Goal: Task Accomplishment & Management: Complete application form

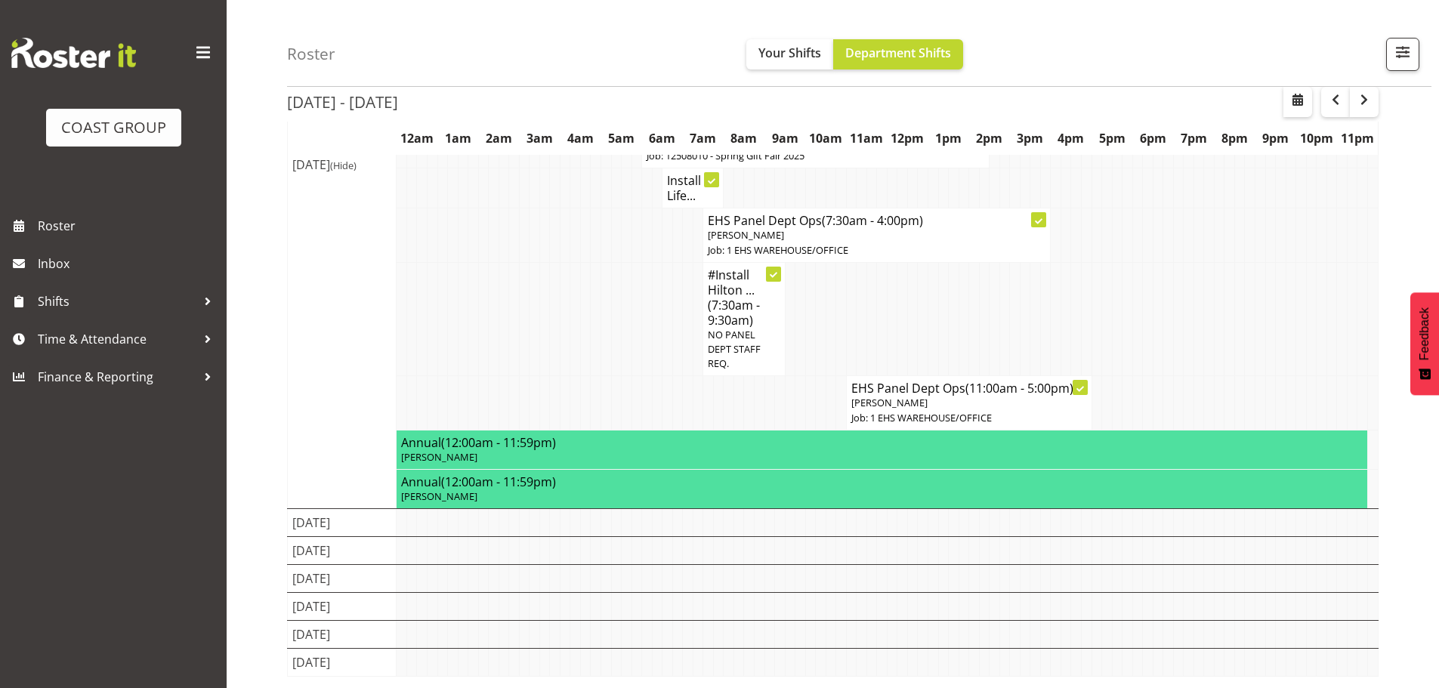
scroll to position [511, 0]
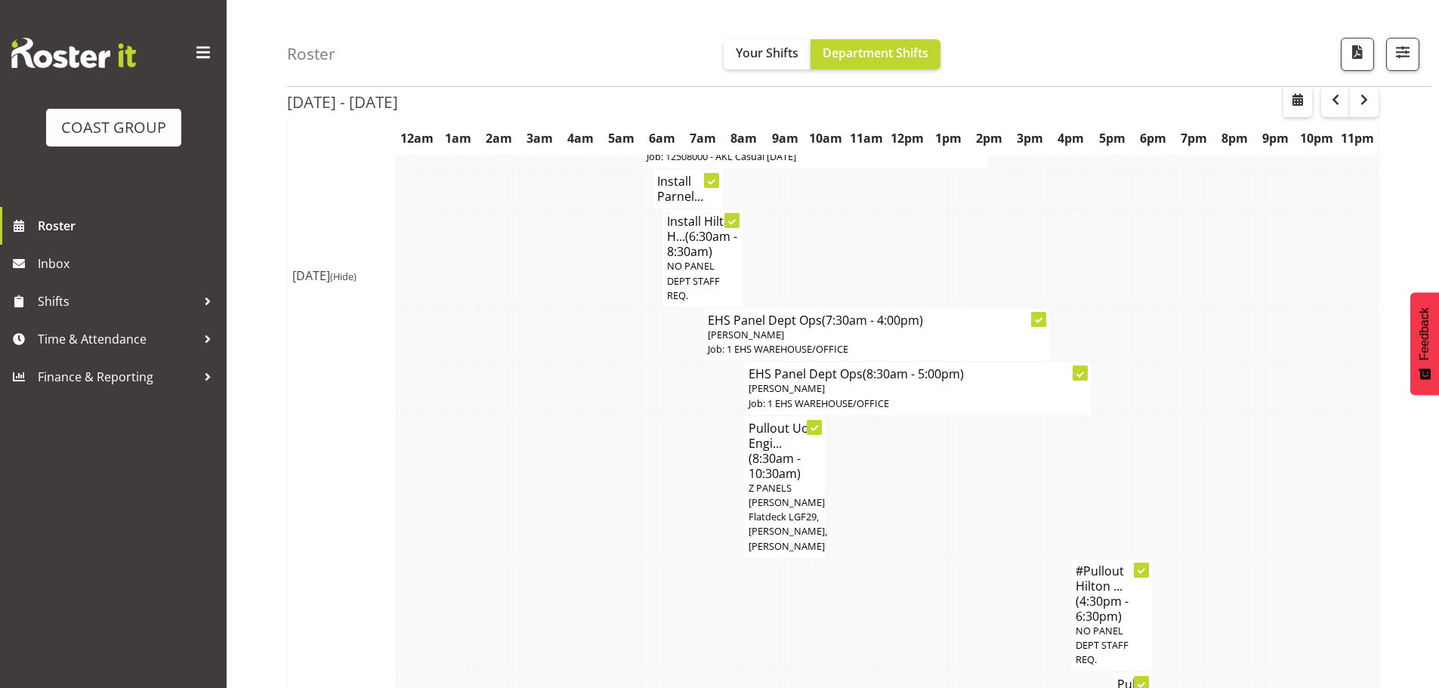
scroll to position [1785, 0]
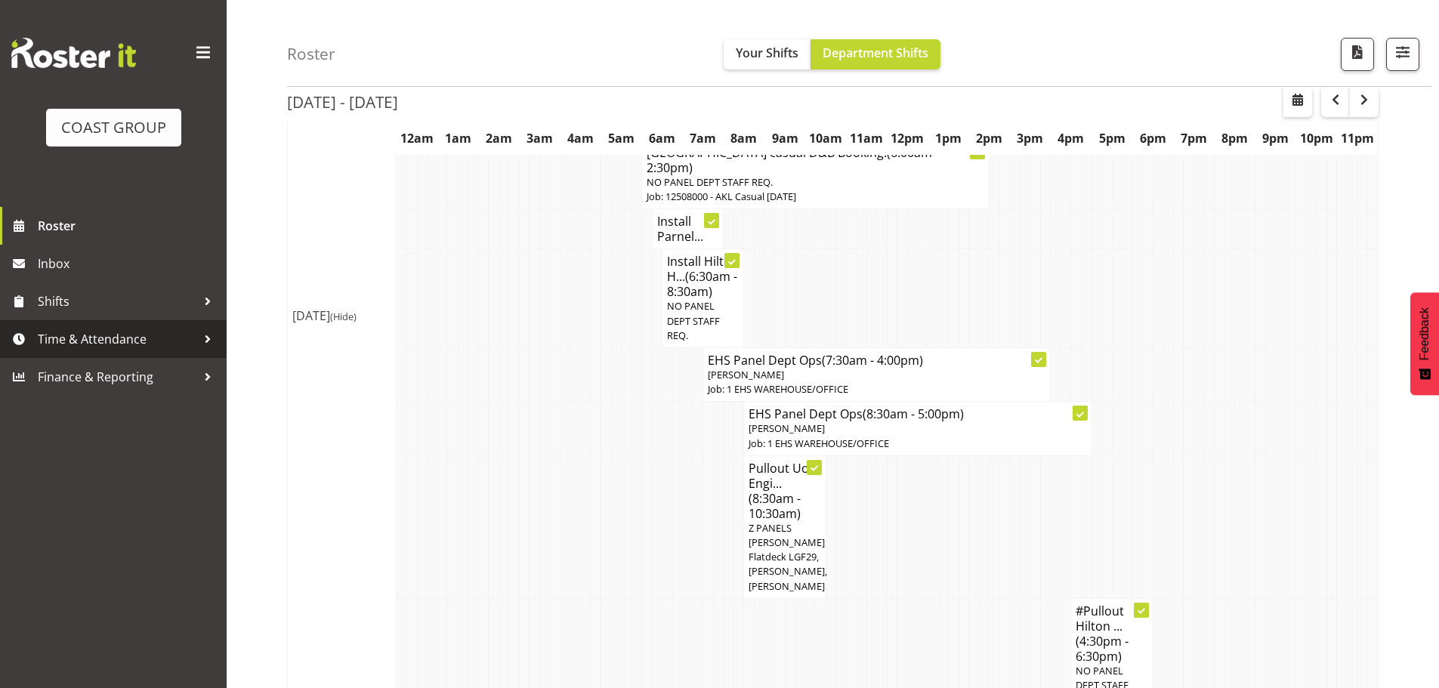
click at [97, 342] on span "Time & Attendance" at bounding box center [117, 339] width 159 height 23
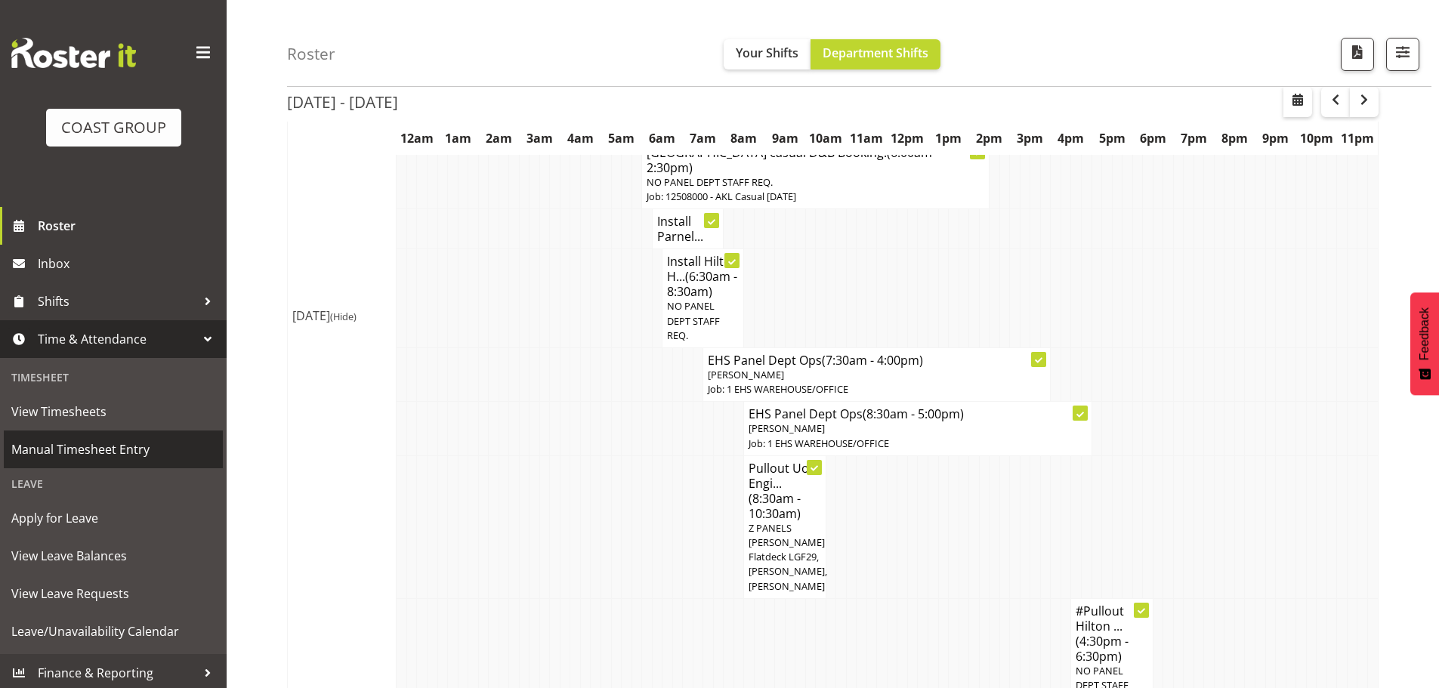
click at [102, 453] on span "Manual Timesheet Entry" at bounding box center [113, 449] width 204 height 23
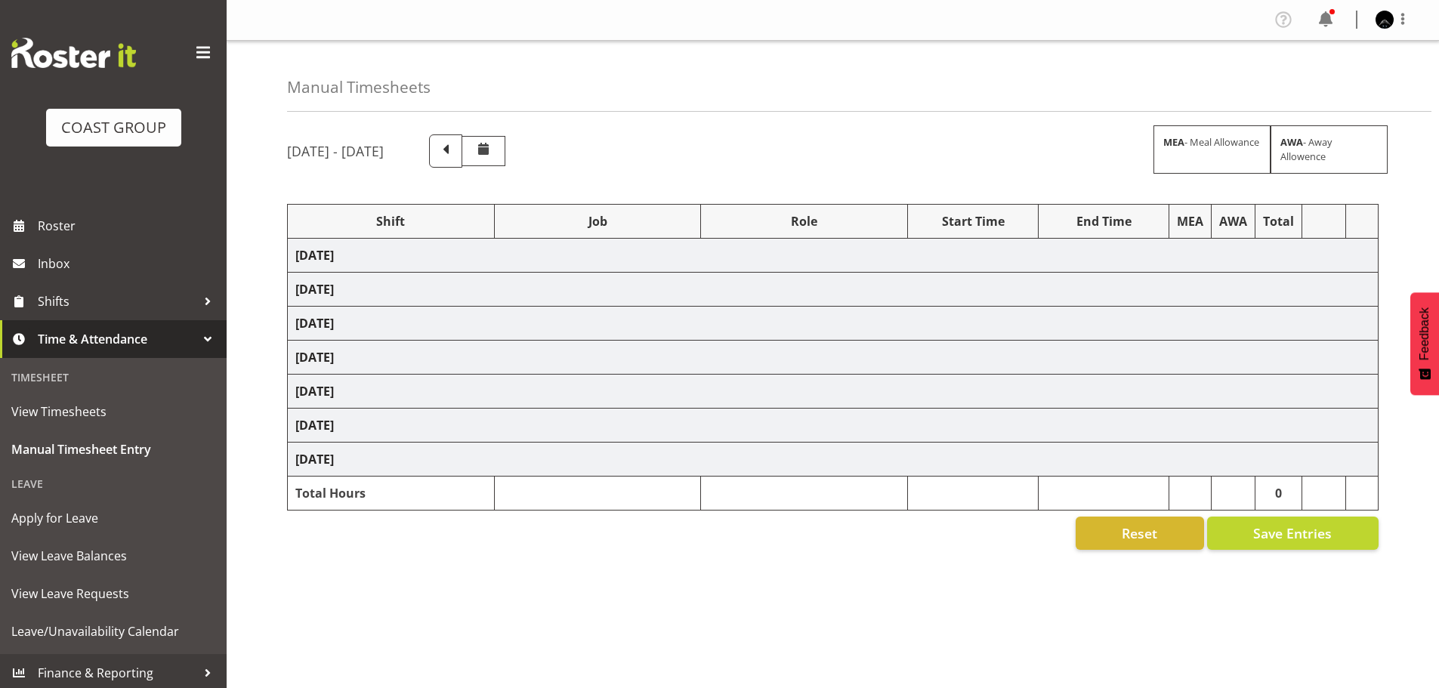
select select "68677"
select select "9033"
select select "78040"
select select "69"
select select "78417"
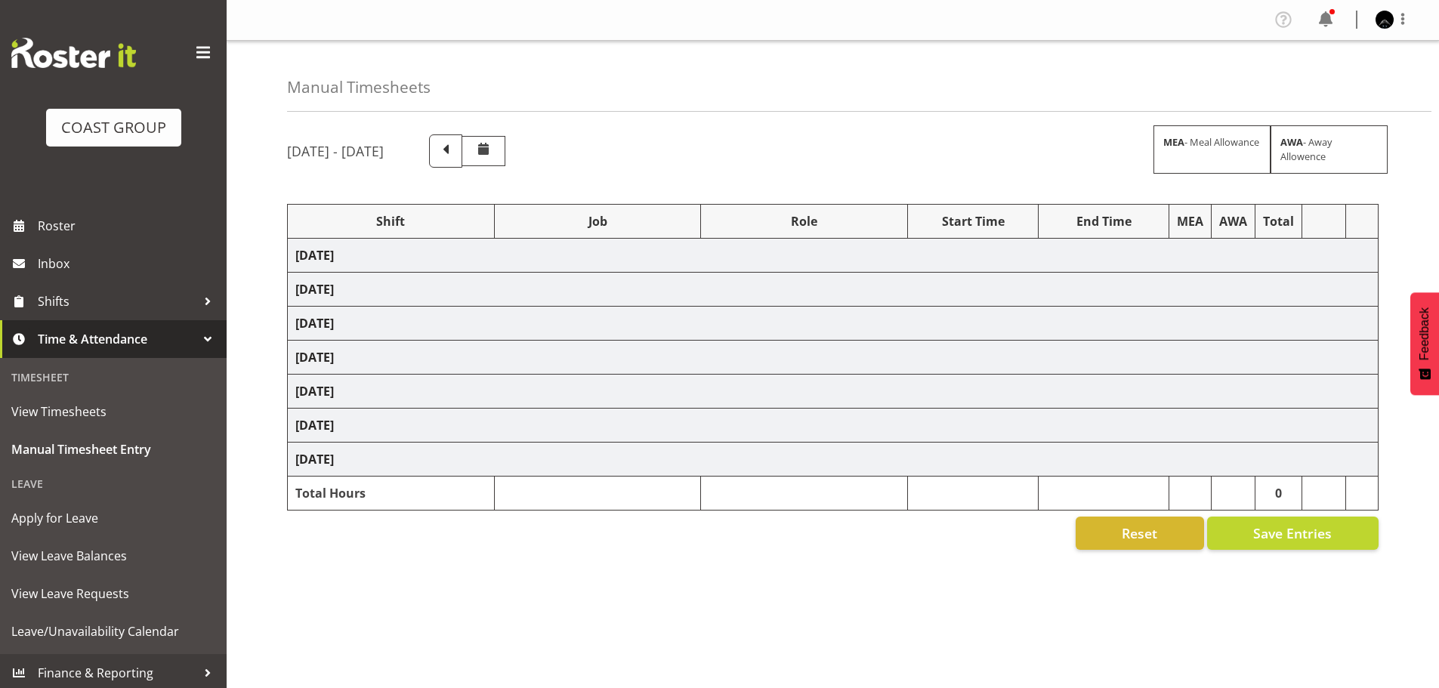
select select "9032"
select select "78417"
select select "9032"
select select "78417"
select select "9032"
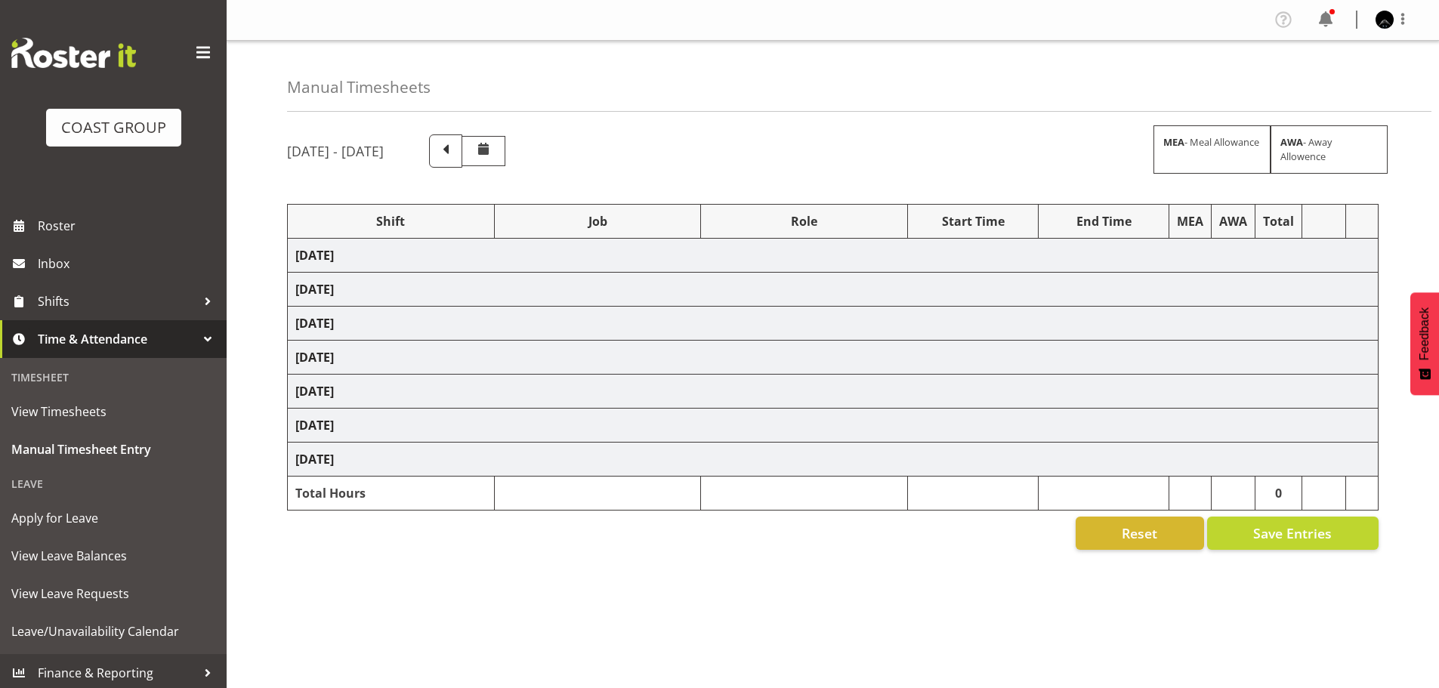
select select "78419"
select select "8514"
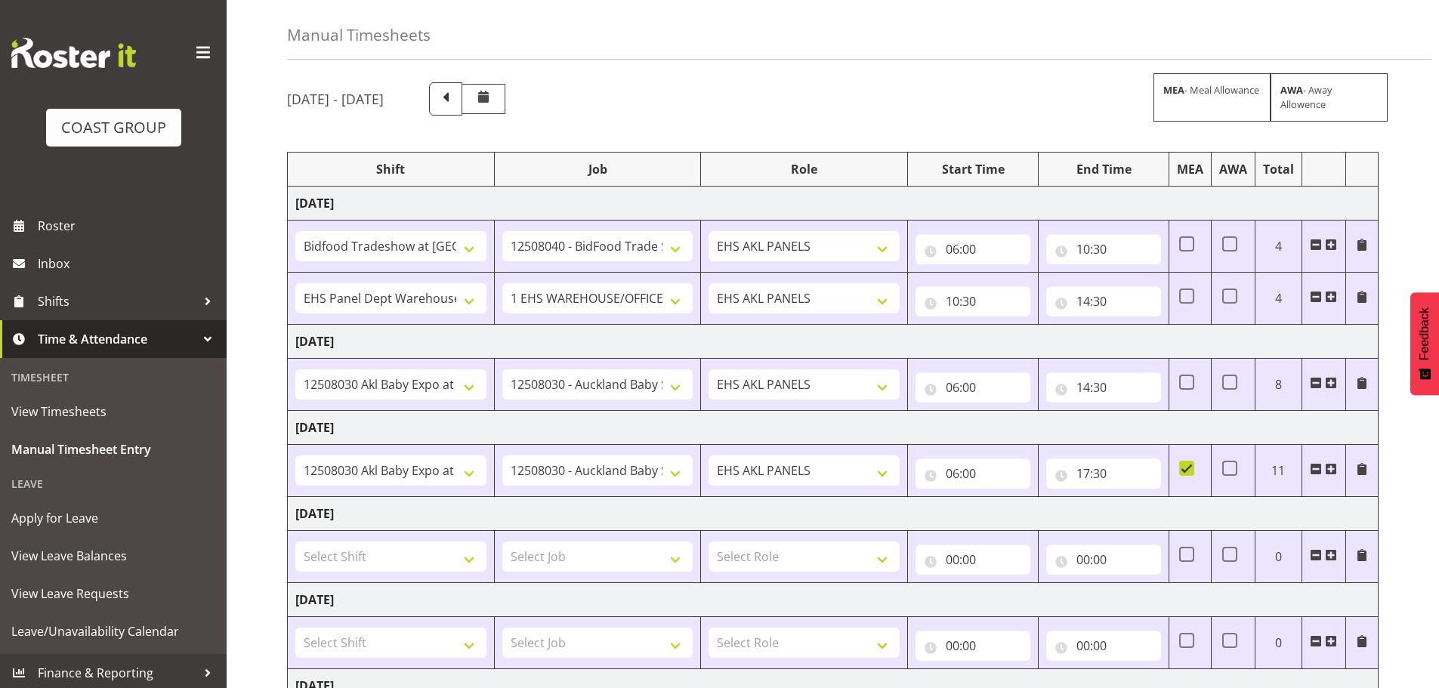
scroll to position [301, 0]
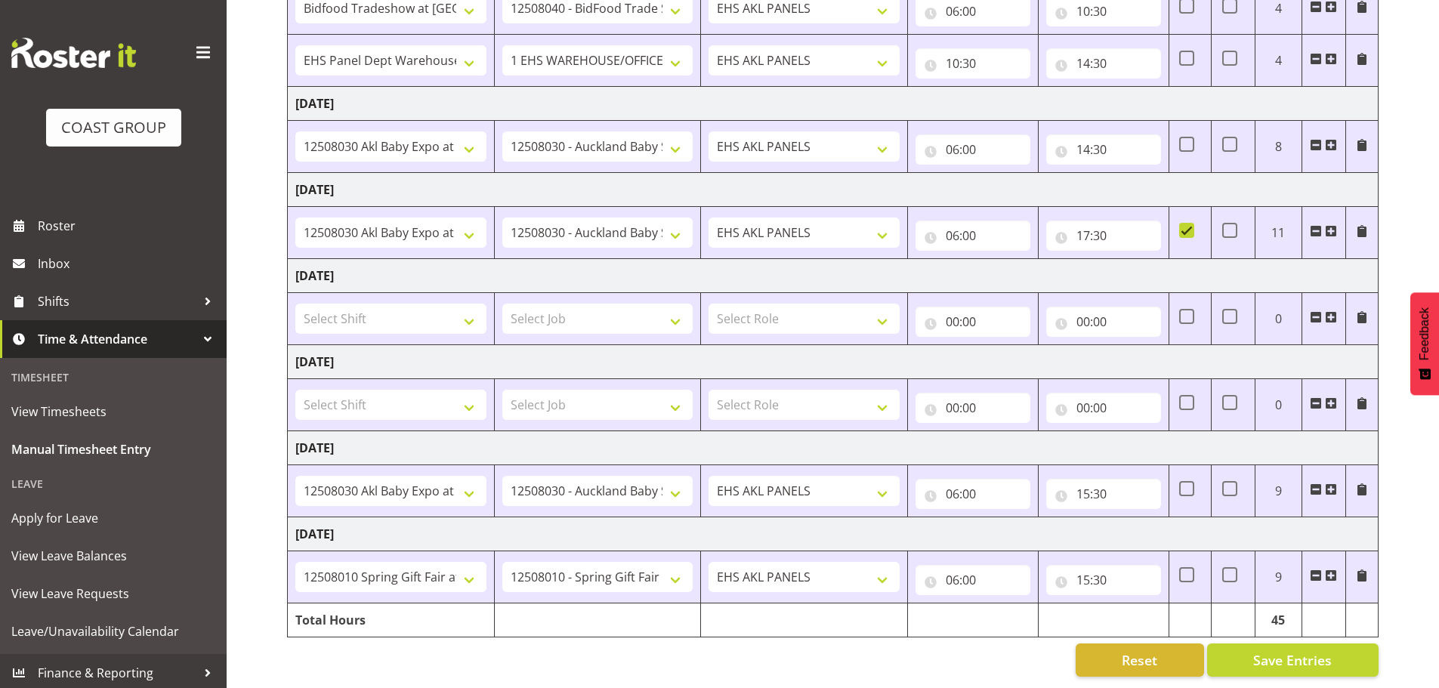
click at [1331, 570] on span at bounding box center [1331, 576] width 12 height 12
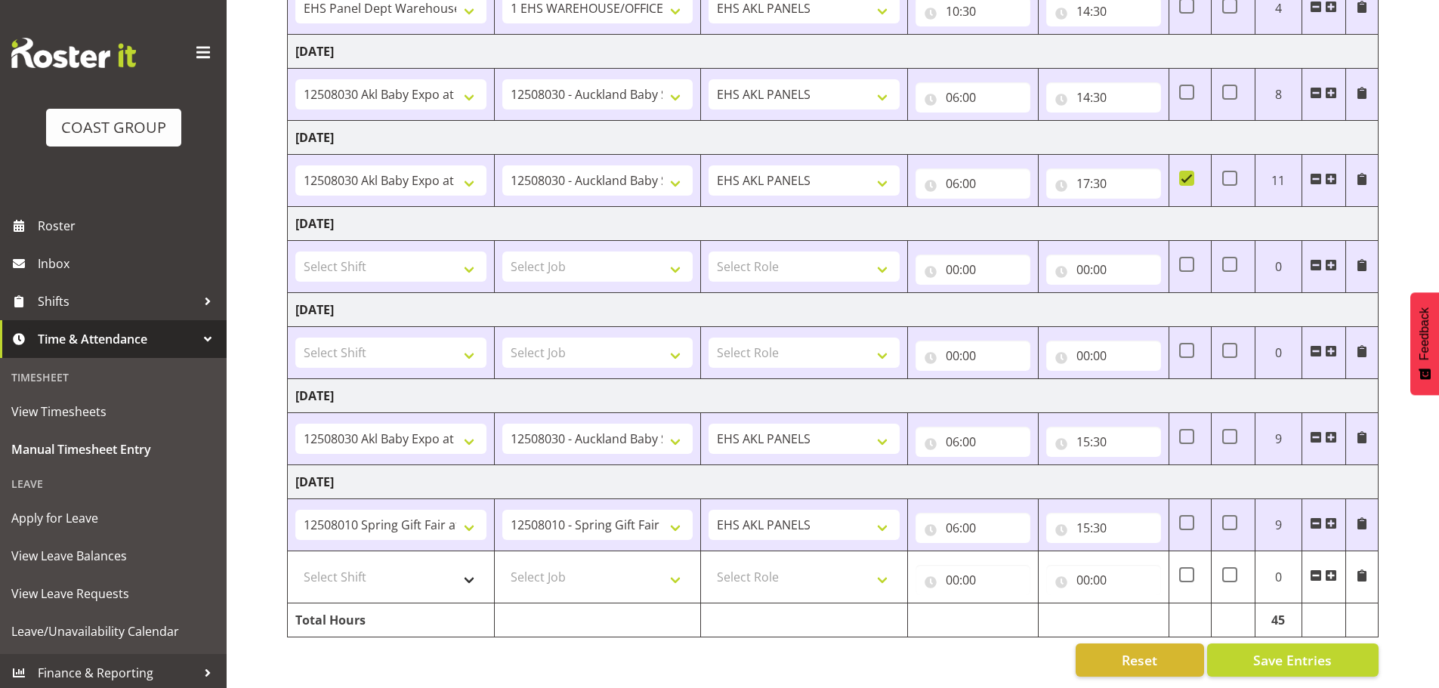
scroll to position [354, 0]
click at [470, 569] on select "Select Shift # Fieldays--Milwaukee. # Install Hutchwilco Boat Show at ASG. #AKL…" at bounding box center [390, 577] width 191 height 30
click at [295, 562] on select "Select Shift # Fieldays--Milwaukee. # Install Hutchwilco Boat Show at ASG. #AKL…" at bounding box center [390, 577] width 191 height 30
click at [384, 562] on select "# Fieldays--Milwaukee. # Install Hutchwilco Boat Show at ASG. #AKL Bunnings Tra…" at bounding box center [390, 577] width 191 height 30
click at [295, 562] on select "# Fieldays--Milwaukee. # Install Hutchwilco Boat Show at ASG. #AKL Bunnings Tra…" at bounding box center [390, 577] width 191 height 30
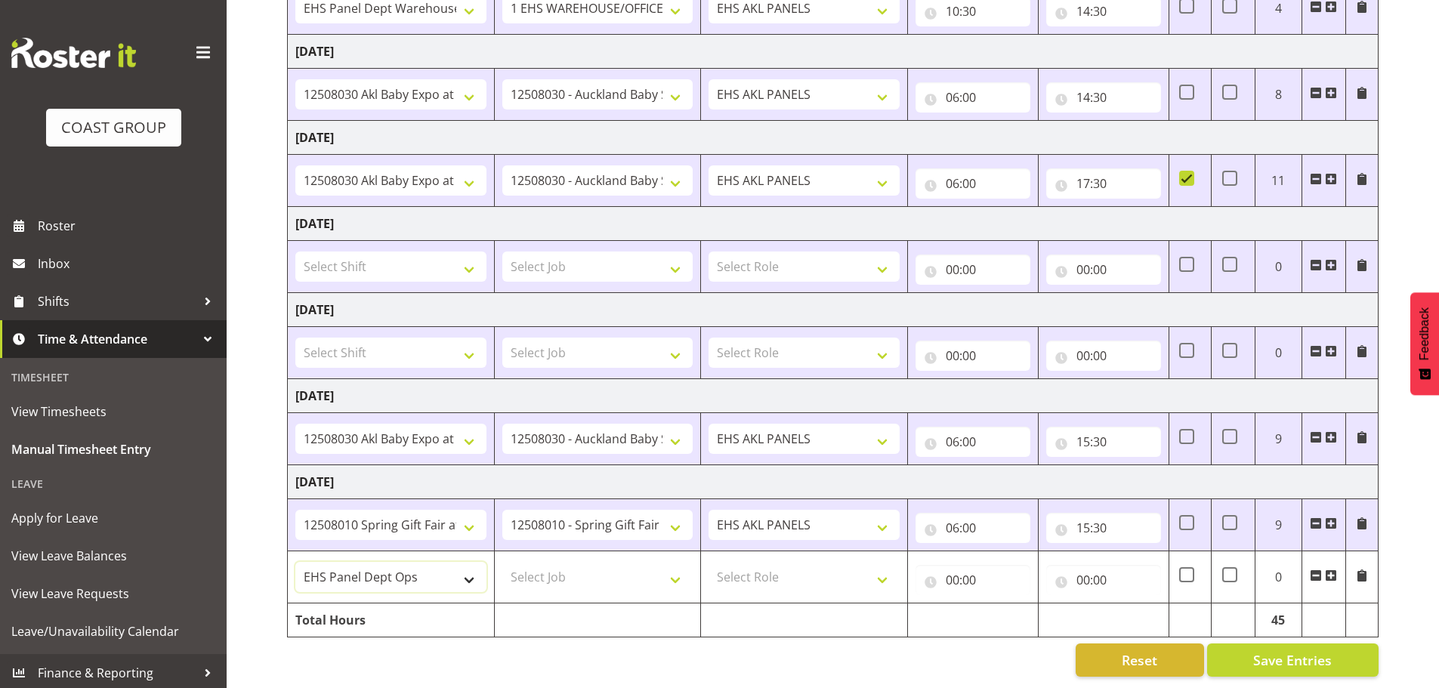
click at [419, 567] on select "# Fieldays--Milwaukee. # Install Hutchwilco Boat Show at ASG. #AKL Bunnings Tra…" at bounding box center [390, 577] width 191 height 30
click at [408, 564] on select "# Fieldays--Milwaukee. # Install Hutchwilco Boat Show at ASG. #AKL Bunnings Tra…" at bounding box center [390, 577] width 191 height 30
click at [412, 562] on select "# Fieldays--Milwaukee. # Install Hutchwilco Boat Show at ASG. #AKL Bunnings Tra…" at bounding box center [390, 577] width 191 height 30
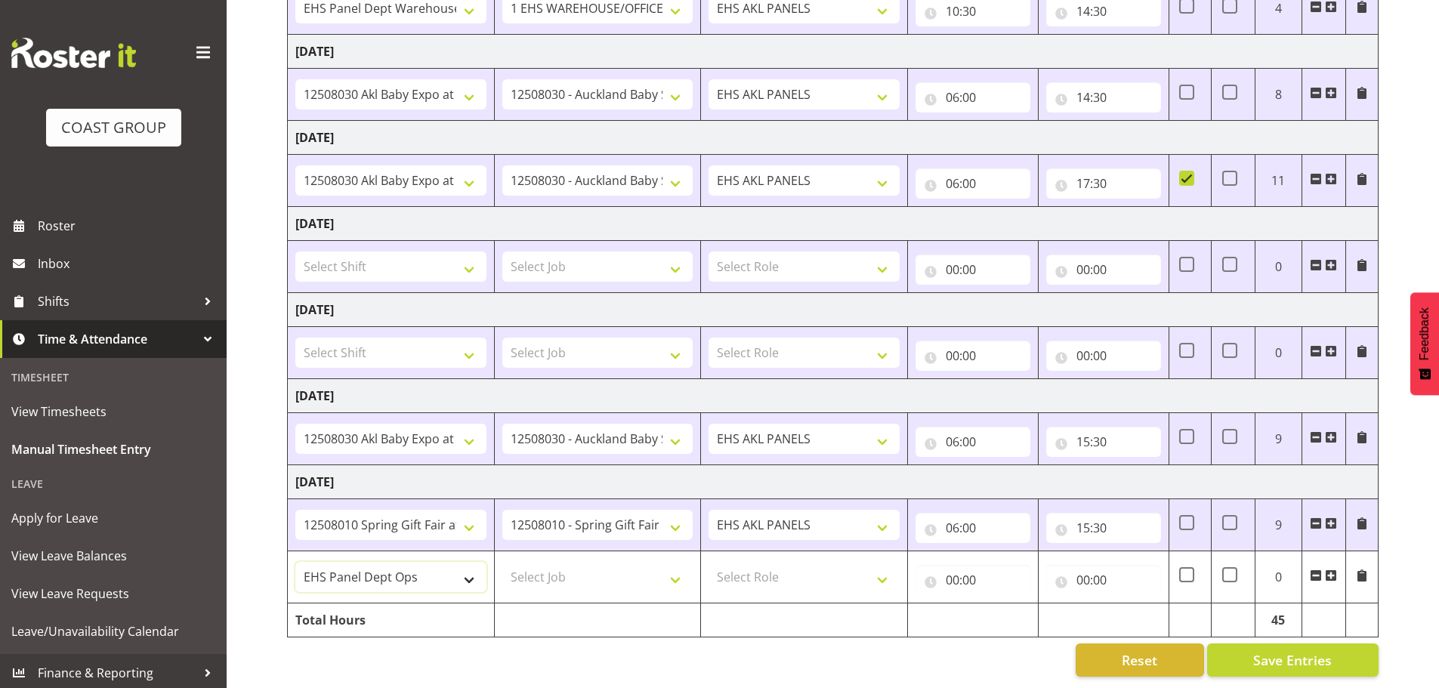
select select "78419"
click at [295, 562] on select "# Fieldays--Milwaukee. # Install Hutchwilco Boat Show at ASG. #AKL Bunnings Tra…" at bounding box center [390, 577] width 191 height 30
click at [543, 567] on select "Select Job 1 Carlton Events 1 Carlton Hamilton 1 Carlton Wellington 1 EHS WAREH…" at bounding box center [597, 577] width 191 height 30
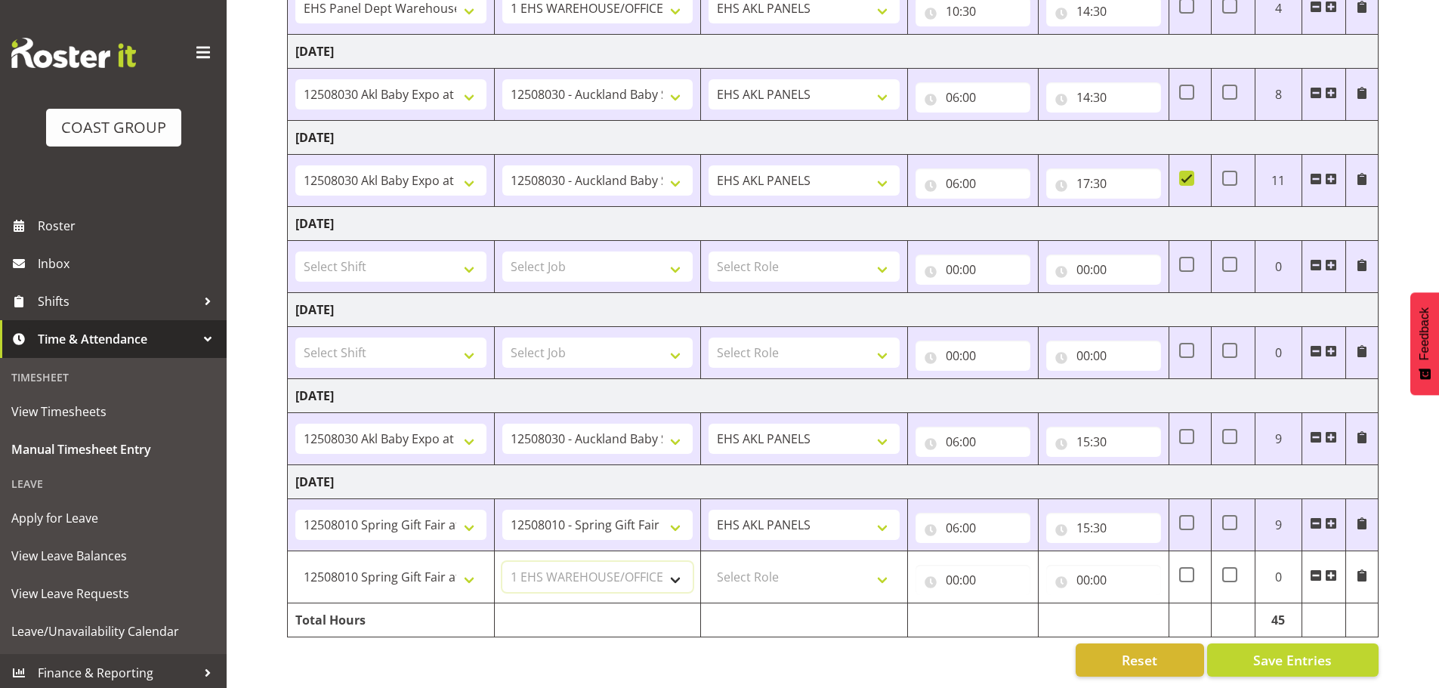
click at [502, 562] on select "Select Job 1 Carlton Events 1 Carlton Hamilton 1 Carlton Wellington 1 EHS WAREH…" at bounding box center [597, 577] width 191 height 30
click at [620, 564] on select "1 Carlton Events 1 Carlton Hamilton 1 Carlton Wellington 1 EHS WAREHOUSE/OFFICE…" at bounding box center [597, 577] width 191 height 30
click at [617, 564] on select "1 Carlton Events 1 Carlton Hamilton 1 Carlton Wellington 1 EHS WAREHOUSE/OFFICE…" at bounding box center [597, 577] width 191 height 30
click at [615, 564] on select "1 Carlton Events 1 Carlton Hamilton 1 Carlton Wellington 1 EHS WAREHOUSE/OFFICE…" at bounding box center [597, 577] width 191 height 30
click at [612, 573] on select "1 Carlton Events 1 Carlton Hamilton 1 Carlton Wellington 1 EHS WAREHOUSE/OFFICE…" at bounding box center [597, 577] width 191 height 30
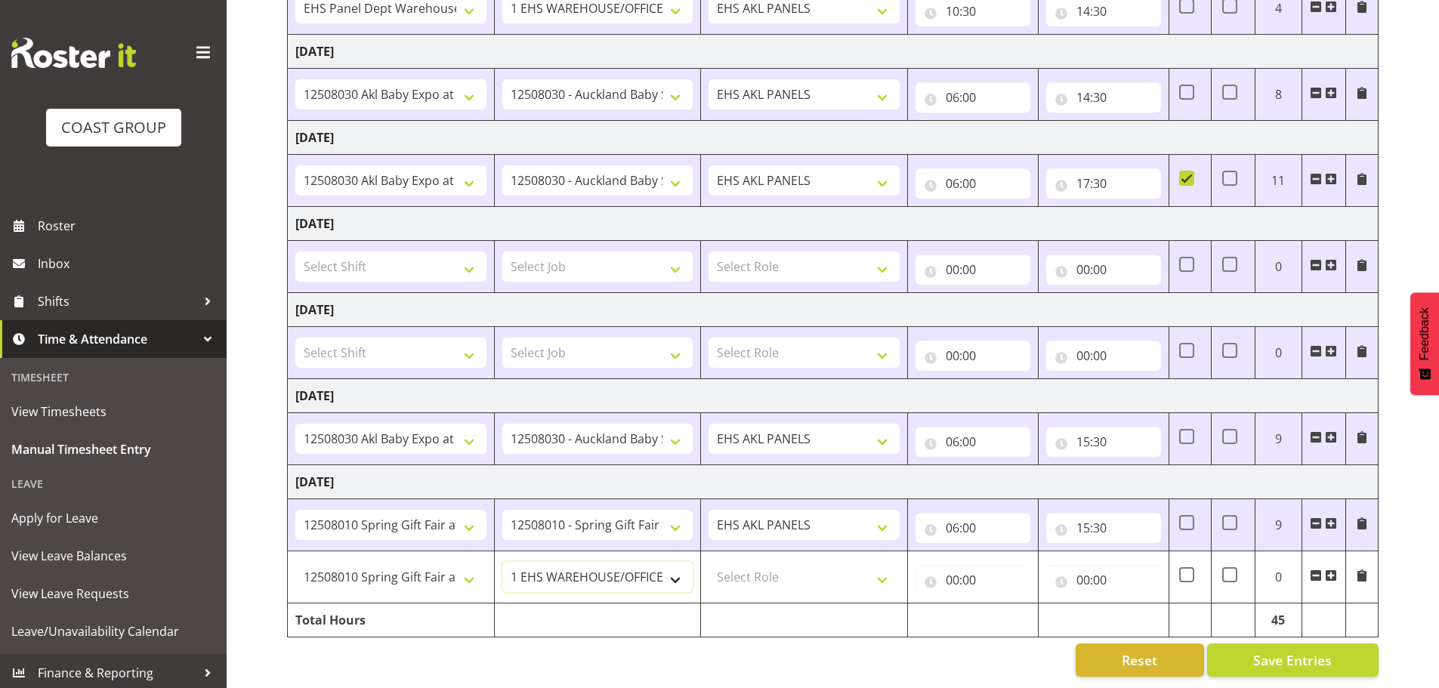
click at [612, 562] on select "1 Carlton Events 1 Carlton Hamilton 1 Carlton Wellington 1 EHS WAREHOUSE/OFFICE…" at bounding box center [597, 577] width 191 height 30
click at [598, 566] on select "1 Carlton Events 1 Carlton Hamilton 1 Carlton Wellington 1 EHS WAREHOUSE/OFFICE…" at bounding box center [597, 577] width 191 height 30
select select "8514"
click at [502, 562] on select "1 Carlton Events 1 Carlton Hamilton 1 Carlton Wellington 1 EHS WAREHOUSE/OFFICE…" at bounding box center [597, 577] width 191 height 30
click at [743, 563] on select "Select Role EHS AKL PANELS" at bounding box center [804, 577] width 191 height 30
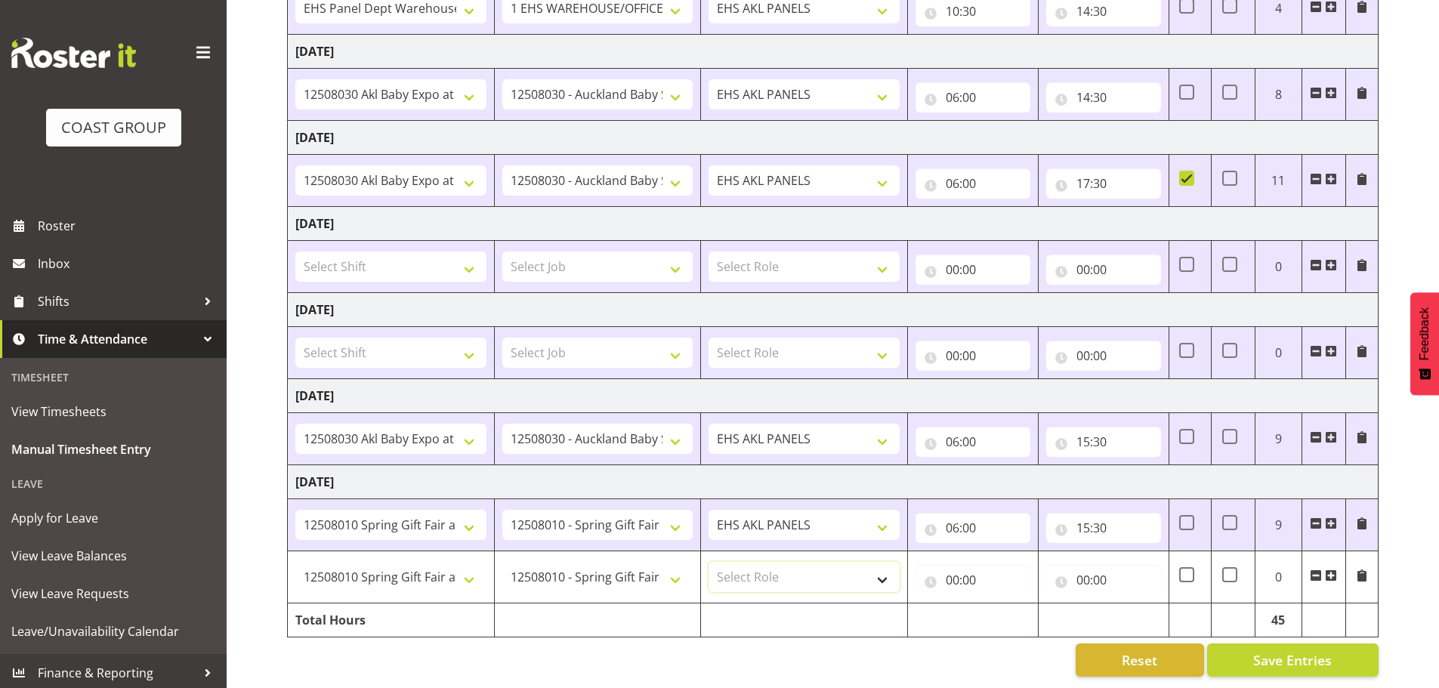
select select "188"
click at [709, 562] on select "Select Role EHS AKL PANELS" at bounding box center [804, 577] width 191 height 30
click at [956, 567] on input "00:00" at bounding box center [973, 580] width 115 height 30
click at [1015, 604] on select "00 01 02 03 04 05 06 07 08 09 10 11 12 13 14 15 16 17 18 19 20 21 22 23" at bounding box center [1019, 619] width 34 height 30
select select "20"
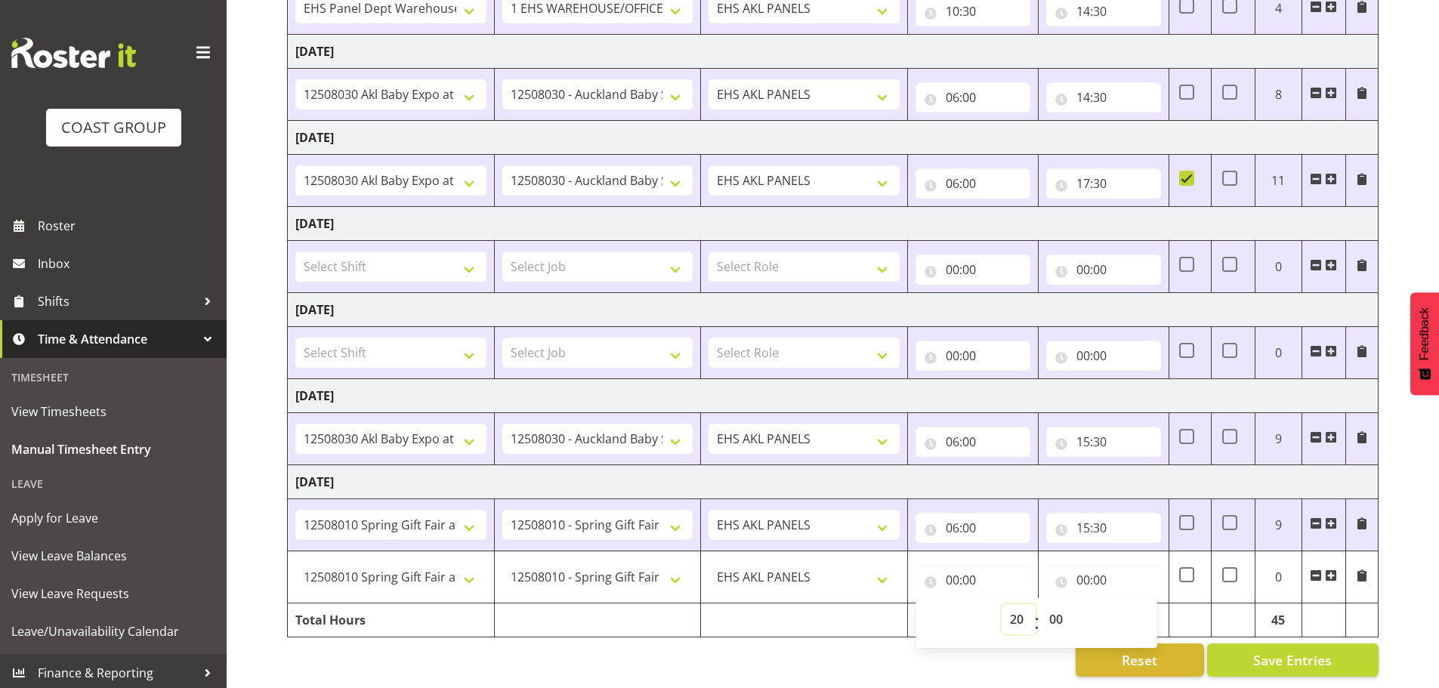
click at [1002, 604] on select "00 01 02 03 04 05 06 07 08 09 10 11 12 13 14 15 16 17 18 19 20 21 22 23" at bounding box center [1019, 619] width 34 height 30
type input "20:00"
click at [1083, 572] on input "00:00" at bounding box center [1103, 580] width 115 height 30
click at [1150, 604] on select "00 01 02 03 04 05 06 07 08 09 10 11 12 13 14 15 16 17 18 19 20 21 22 23" at bounding box center [1150, 619] width 34 height 30
select select "22"
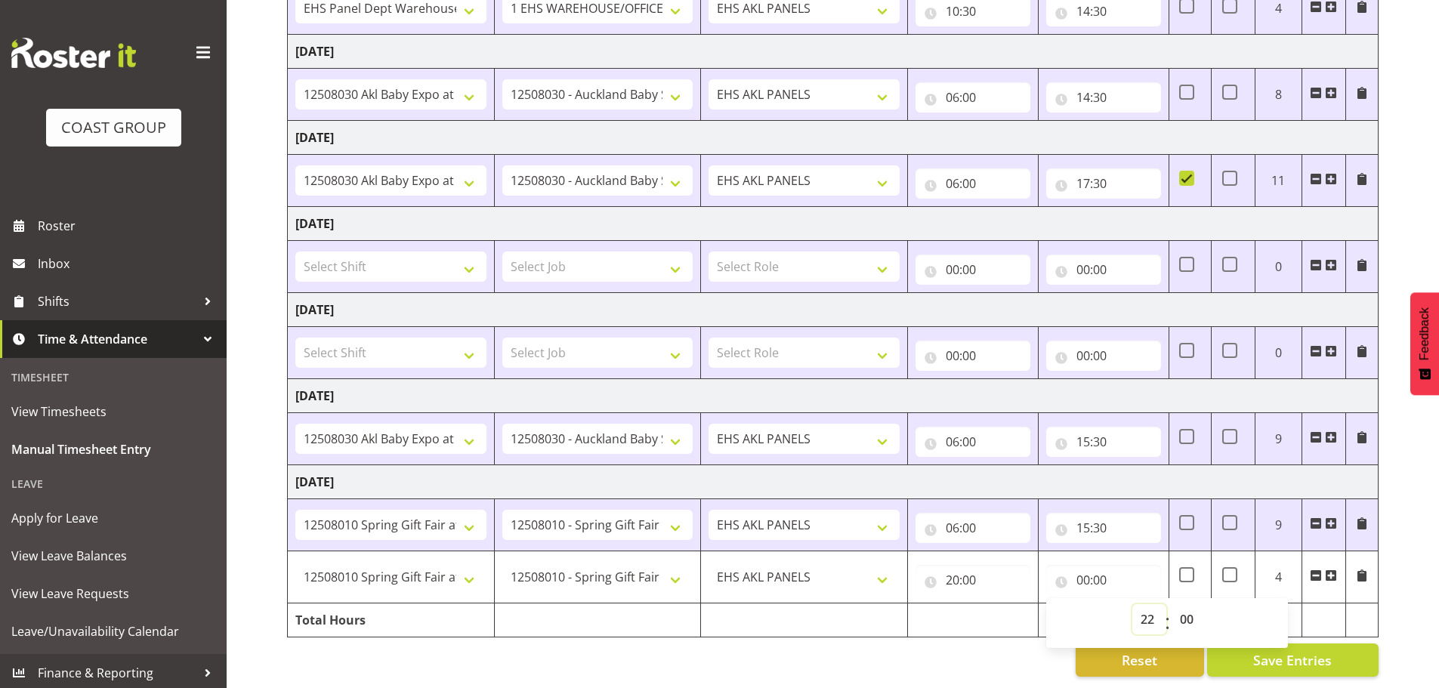
click at [1133, 604] on select "00 01 02 03 04 05 06 07 08 09 10 11 12 13 14 15 16 17 18 19 20 21 22 23" at bounding box center [1150, 619] width 34 height 30
type input "22:00"
click at [1102, 574] on input "22:00" at bounding box center [1103, 580] width 115 height 30
click at [1100, 567] on input "22:00" at bounding box center [1103, 580] width 115 height 30
click at [1189, 608] on select "00 01 02 03 04 05 06 07 08 09 10 11 12 13 14 15 16 17 18 19 20 21 22 23 24 25 2…" at bounding box center [1189, 619] width 34 height 30
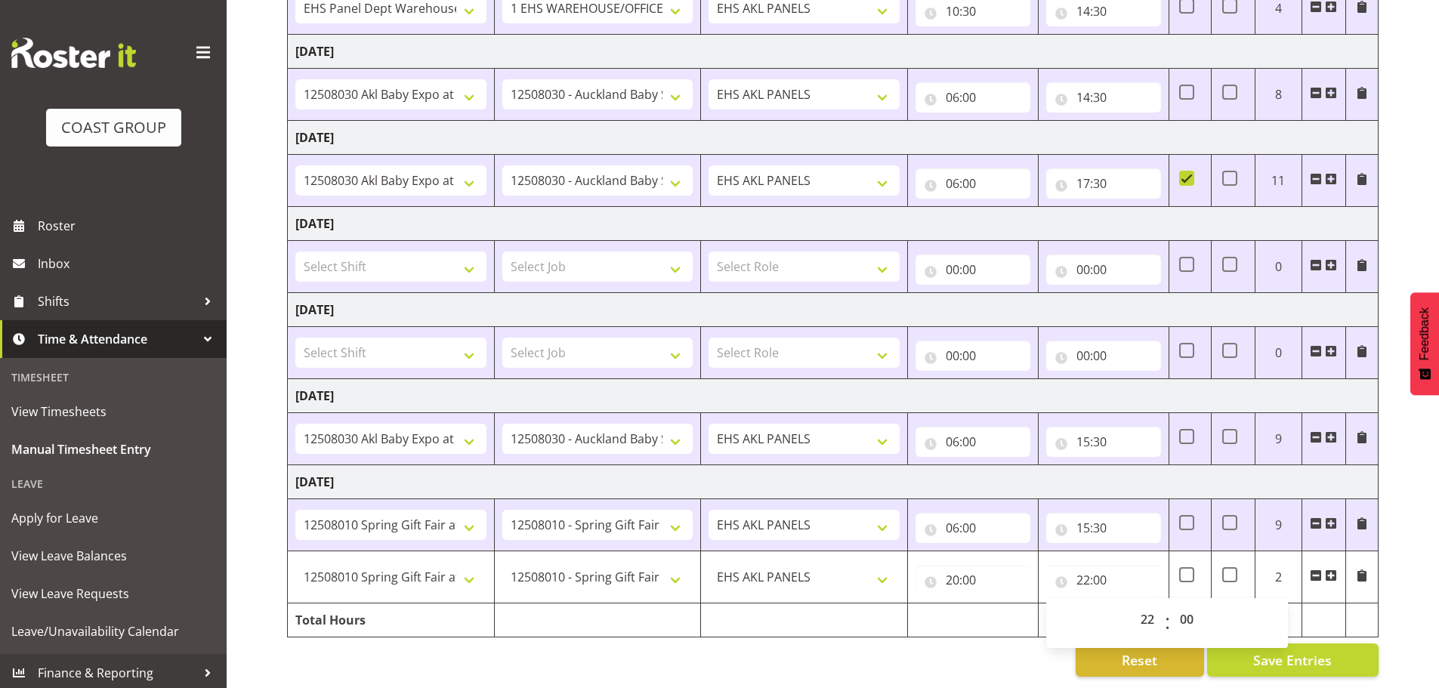
click at [1105, 621] on div "00 01 02 03 04 05 06 07 08 09 10 11 12 13 14 15 16 17 18 19 20 21 22 23 : 00 01…" at bounding box center [1167, 623] width 242 height 38
click at [1183, 609] on select "00 01 02 03 04 05 06 07 08 09 10 11 12 13 14 15 16 17 18 19 20 21 22 23 24 25 2…" at bounding box center [1189, 619] width 34 height 30
select select "30"
click at [1172, 604] on select "00 01 02 03 04 05 06 07 08 09 10 11 12 13 14 15 16 17 18 19 20 21 22 23 24 25 2…" at bounding box center [1189, 619] width 34 height 30
type input "22:30"
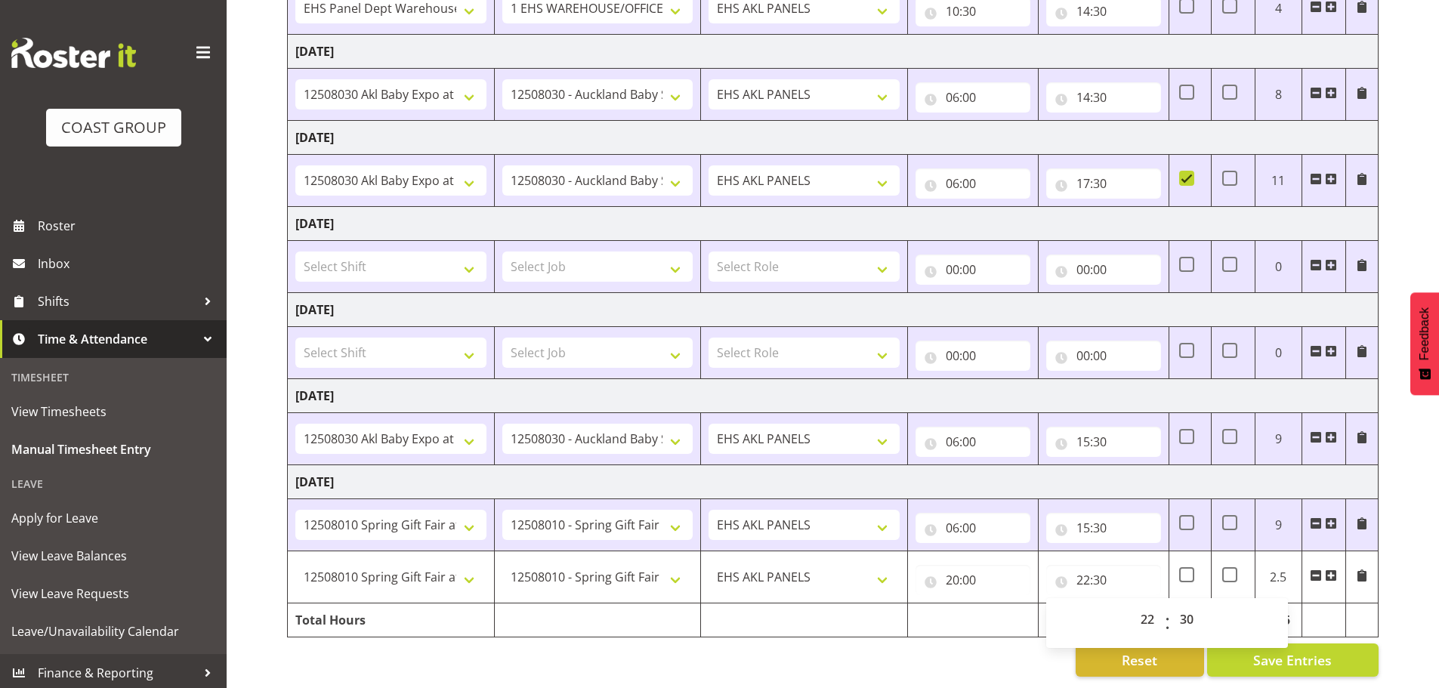
click at [1029, 647] on div "Reset Save Entries" at bounding box center [833, 660] width 1092 height 33
click at [1327, 431] on span at bounding box center [1331, 437] width 12 height 12
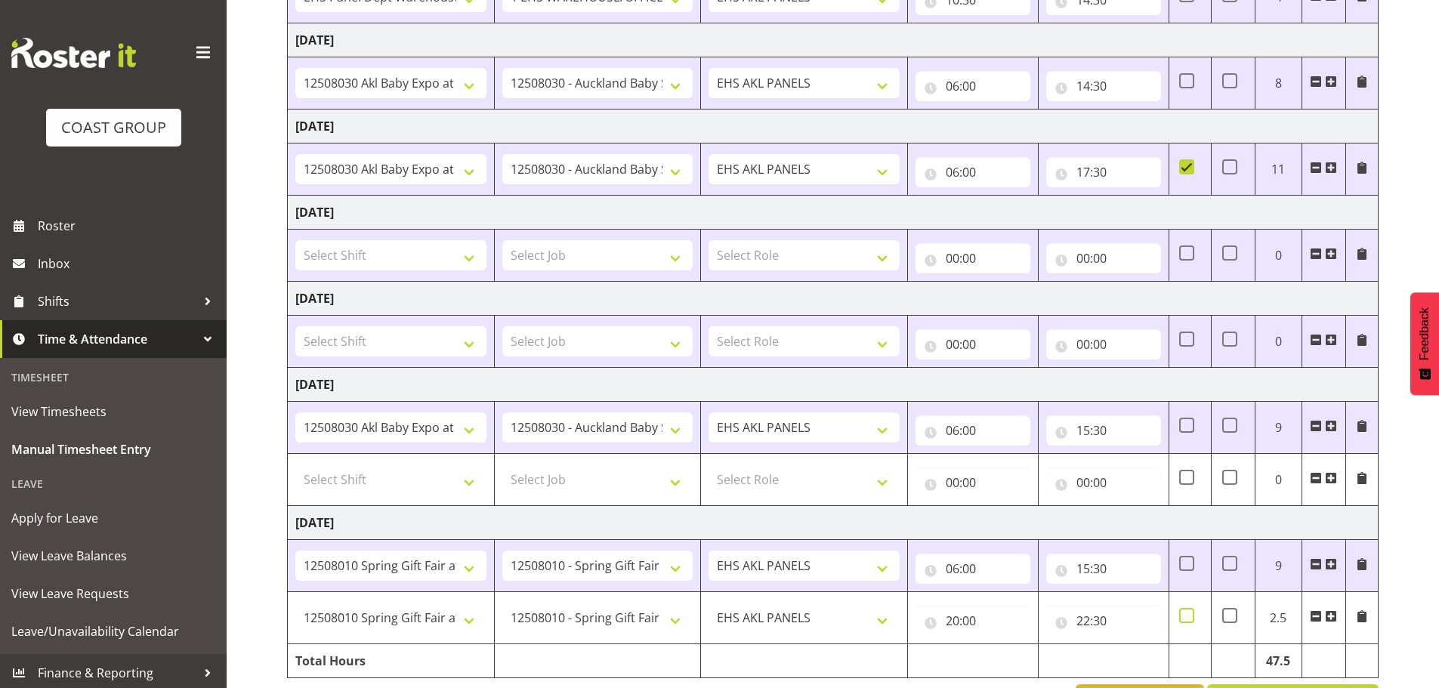
click at [1183, 613] on span at bounding box center [1186, 615] width 15 height 15
click at [1183, 613] on input "checkbox" at bounding box center [1184, 616] width 10 height 10
checkbox input "true"
click at [363, 479] on select "Select Shift # Fieldays--Milwaukee. # Install Hutchwilco Boat Show at ASG. #AKL…" at bounding box center [390, 480] width 191 height 30
select select "78419"
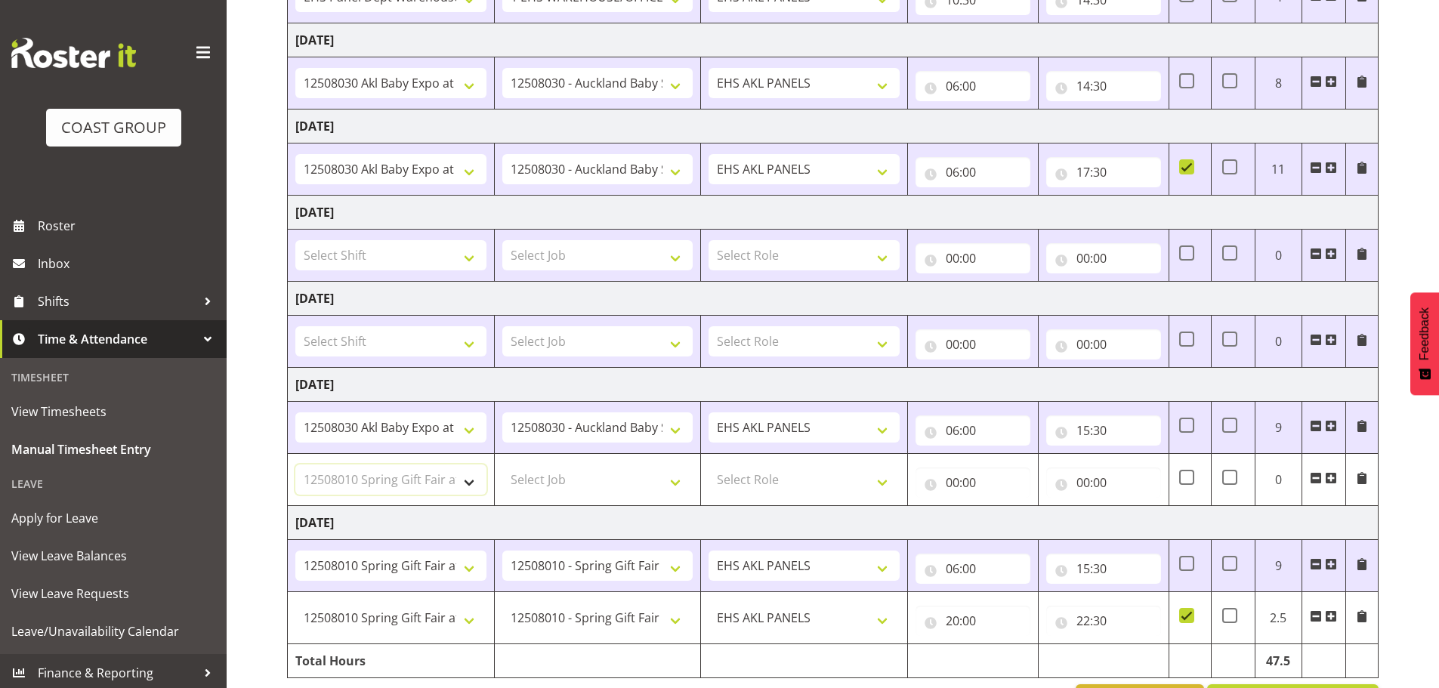
click at [295, 465] on select "Select Shift # Fieldays--Milwaukee. # Install Hutchwilco Boat Show at ASG. #AKL…" at bounding box center [390, 480] width 191 height 30
click at [585, 483] on select "Select Job 1 Carlton Events 1 Carlton Hamilton 1 Carlton Wellington 1 EHS WAREH…" at bounding box center [597, 480] width 191 height 30
click at [777, 618] on select "EHS AKL PANELS" at bounding box center [804, 618] width 191 height 30
click at [607, 478] on select "1 Carlton Events 1 Carlton Hamilton 1 Carlton Wellington 1 EHS WAREHOUSE/OFFICE…" at bounding box center [597, 480] width 191 height 30
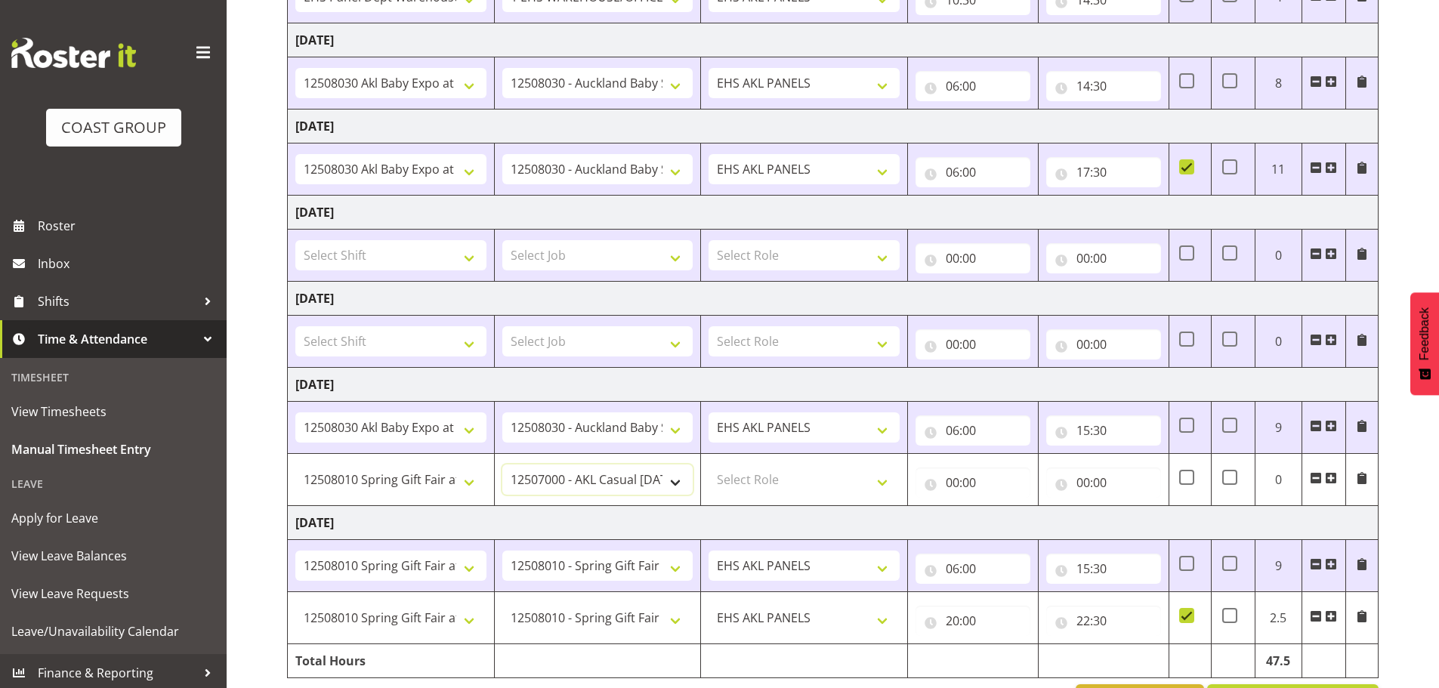
select select "8514"
click at [502, 465] on select "1 Carlton Events 1 Carlton Hamilton 1 Carlton Wellington 1 EHS WAREHOUSE/OFFICE…" at bounding box center [597, 480] width 191 height 30
click at [757, 484] on select "Select Role EHS AKL PANELS" at bounding box center [804, 480] width 191 height 30
select select "188"
click at [709, 465] on select "Select Role EHS AKL PANELS" at bounding box center [804, 480] width 191 height 30
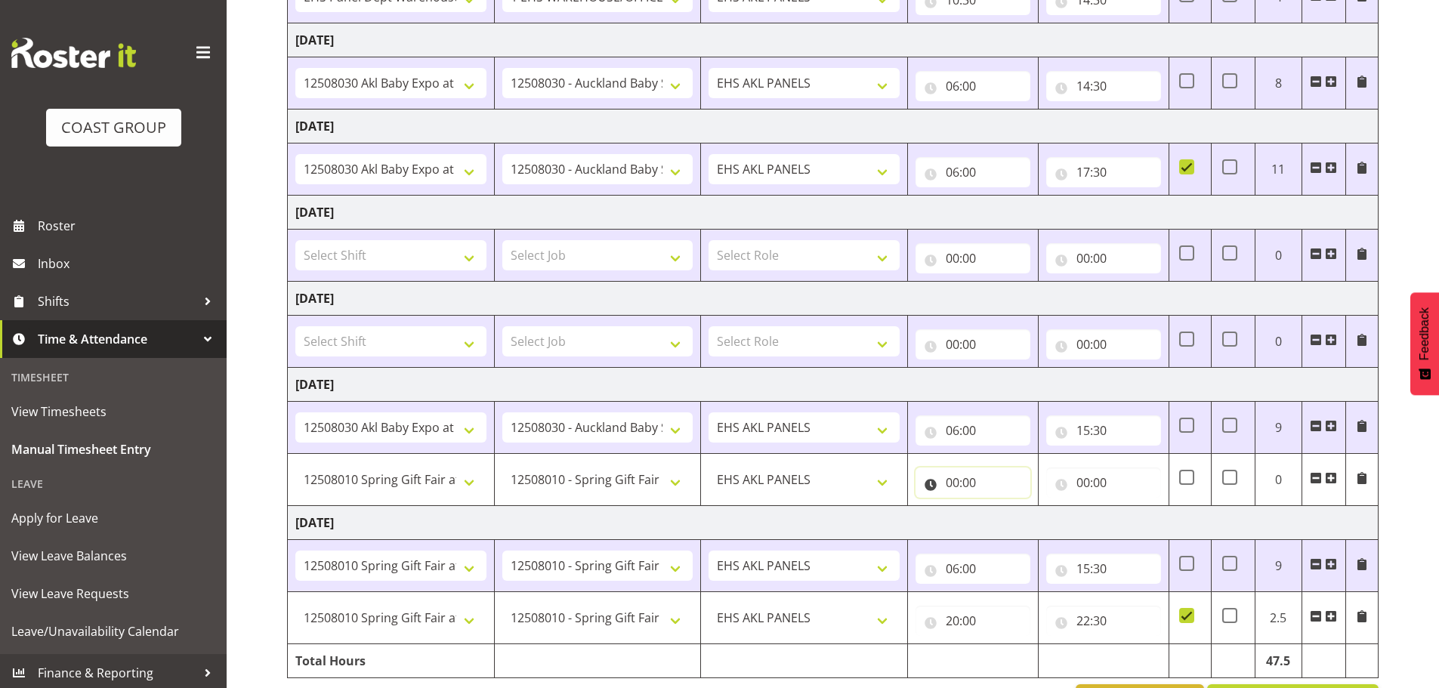
click at [949, 483] on input "00:00" at bounding box center [973, 483] width 115 height 30
click at [1016, 524] on select "00 01 02 03 04 05 06 07 08 09 10 11 12 13 14 15 16 17 18 19 20 21 22 23" at bounding box center [1019, 522] width 34 height 30
select select "20"
click at [1002, 507] on select "00 01 02 03 04 05 06 07 08 09 10 11 12 13 14 15 16 17 18 19 20 21 22 23" at bounding box center [1019, 522] width 34 height 30
type input "20:00"
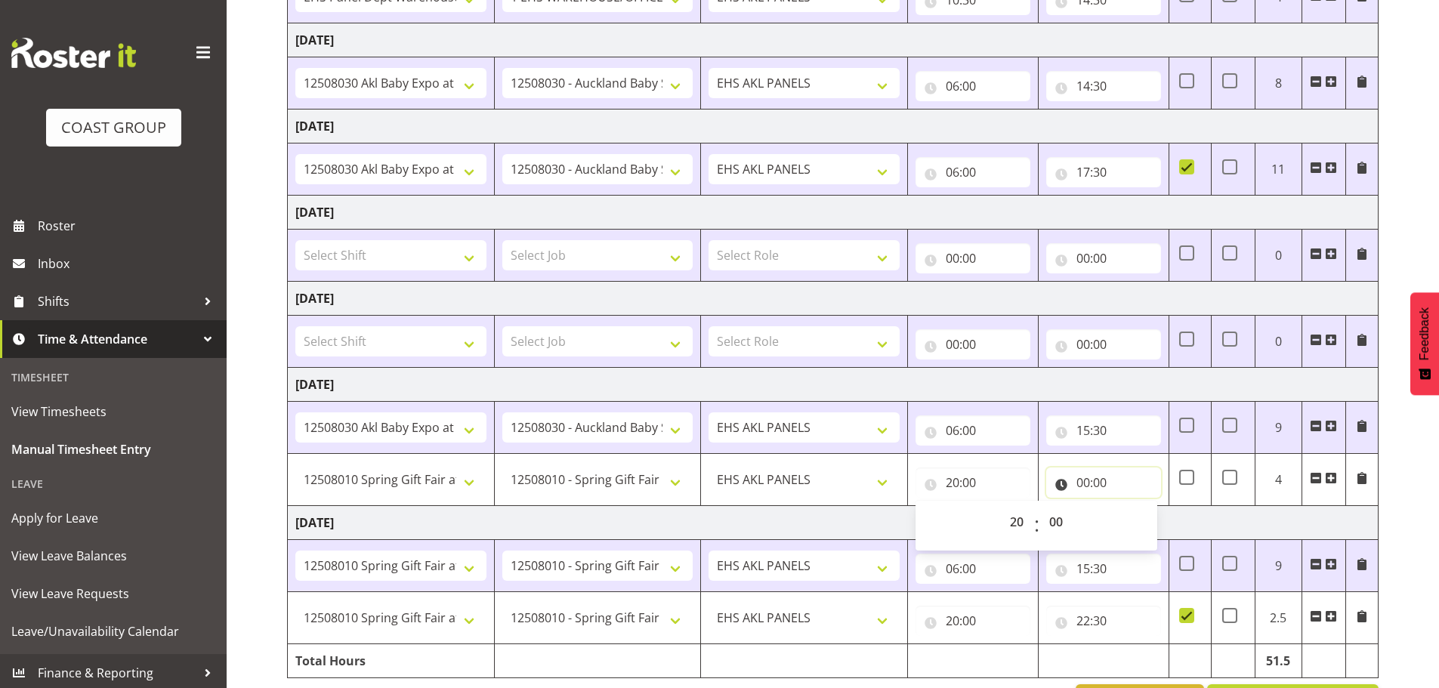
click at [1084, 486] on input "00:00" at bounding box center [1103, 483] width 115 height 30
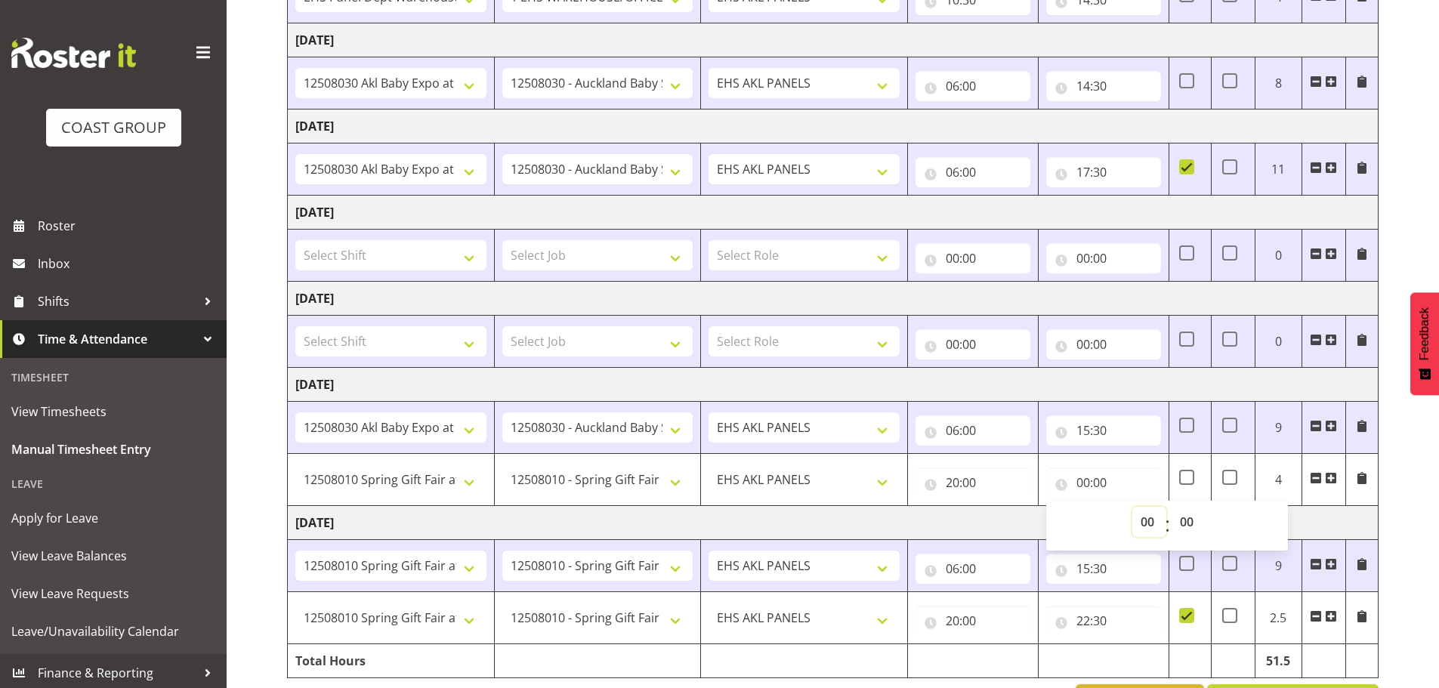
click at [1145, 518] on select "00 01 02 03 04 05 06 07 08 09 10 11 12 13 14 15 16 17 18 19 20 21 22 23" at bounding box center [1150, 522] width 34 height 30
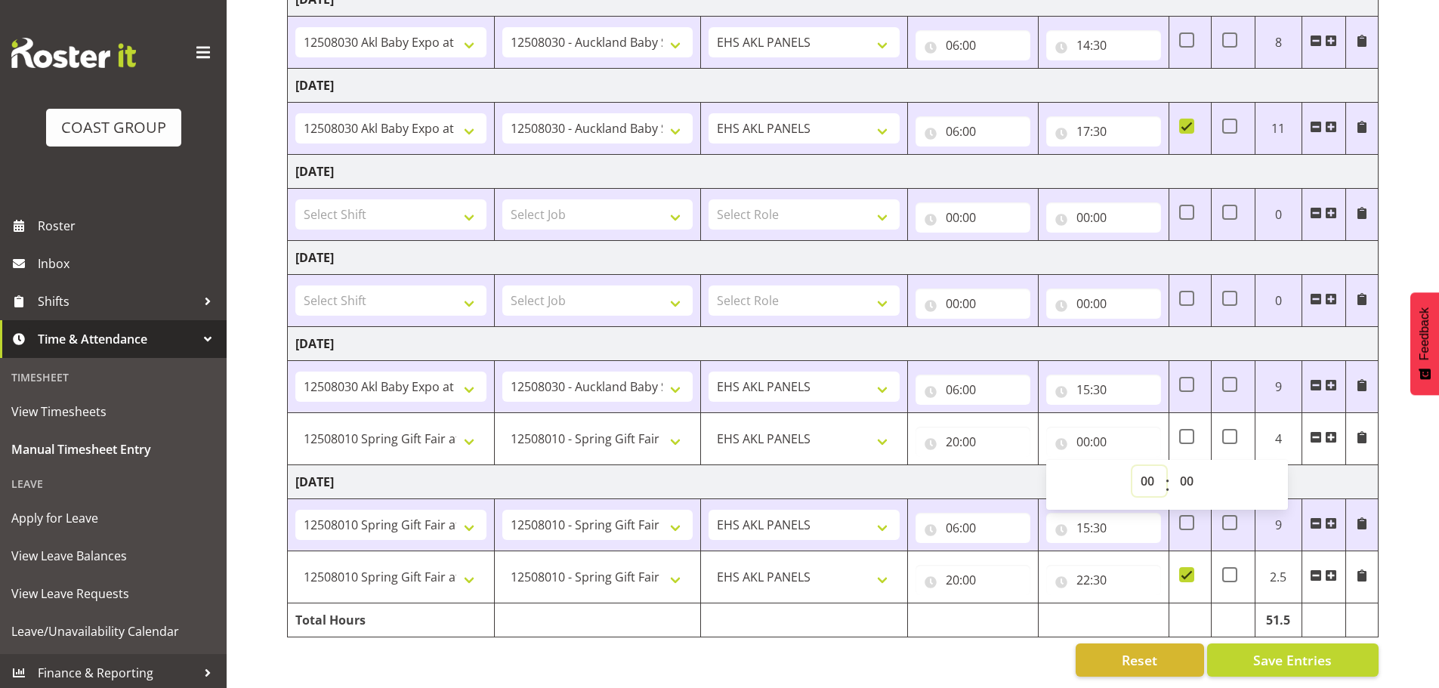
scroll to position [406, 0]
click at [1155, 468] on select "00 01 02 03 04 05 06 07 08 09 10 11 12 13 14 15 16 17 18 19 20 21 22 23" at bounding box center [1150, 481] width 34 height 30
select select "23"
click at [1133, 466] on select "00 01 02 03 04 05 06 07 08 09 10 11 12 13 14 15 16 17 18 19 20 21 22 23" at bounding box center [1150, 481] width 34 height 30
type input "23:00"
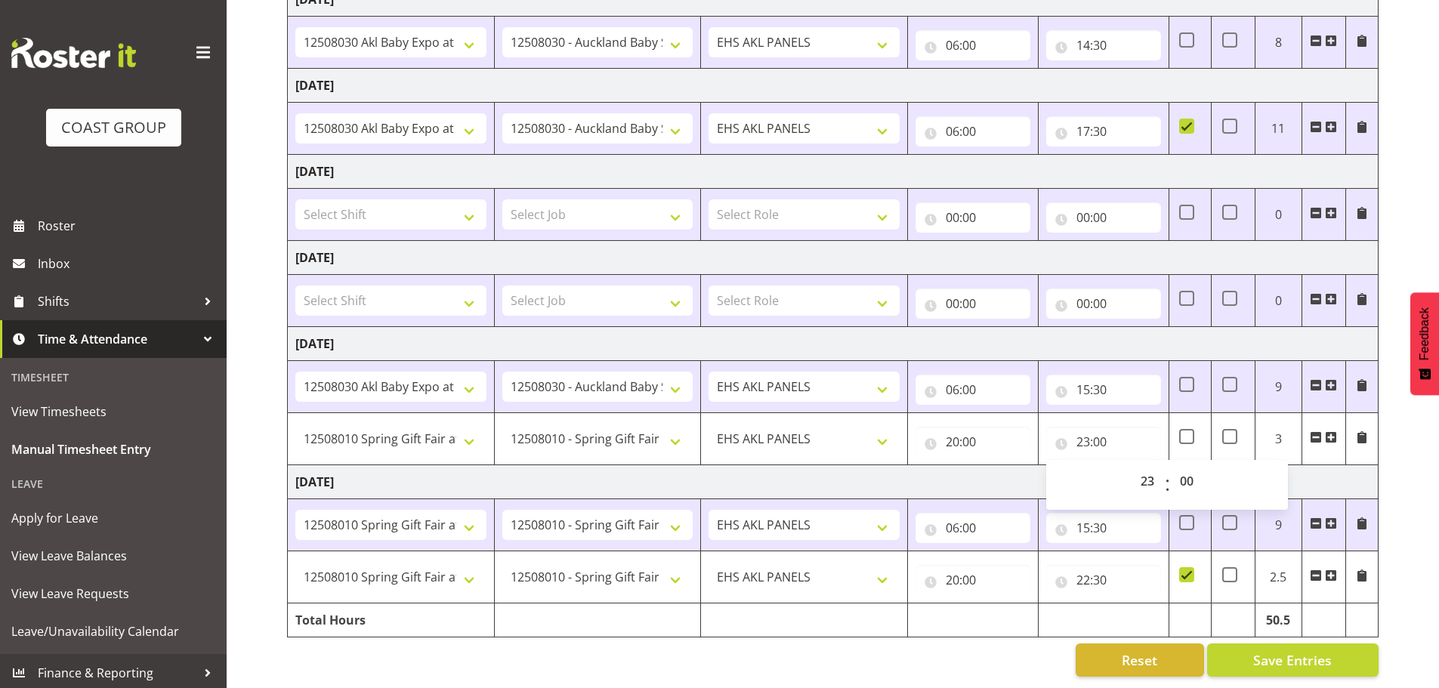
click at [935, 469] on td "Tuesday 19th August 2025" at bounding box center [833, 482] width 1091 height 34
drag, startPoint x: 736, startPoint y: 553, endPoint x: 692, endPoint y: 573, distance: 48.0
drag, startPoint x: 692, startPoint y: 573, endPoint x: 672, endPoint y: 633, distance: 63.8
click at [672, 644] on div "Reset Save Entries" at bounding box center [833, 660] width 1092 height 33
click at [1184, 429] on span at bounding box center [1186, 436] width 15 height 15
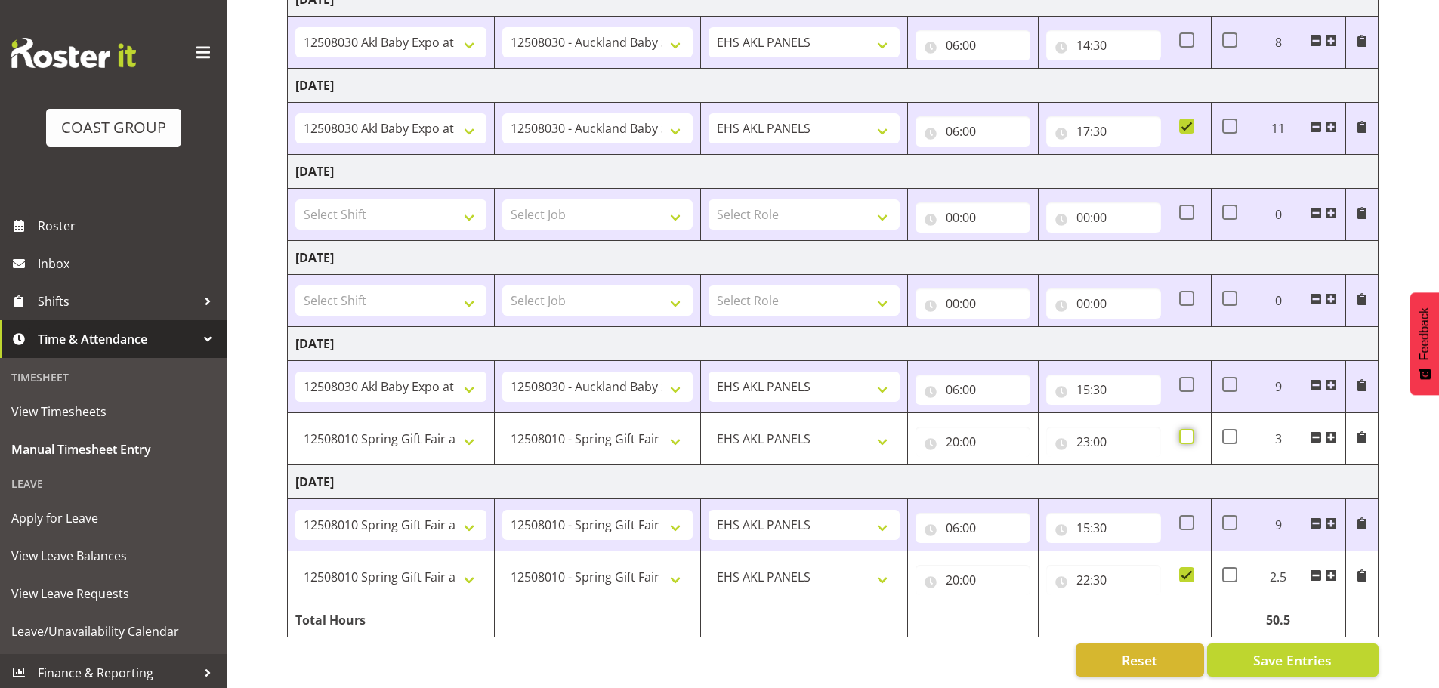
click at [1184, 432] on input "checkbox" at bounding box center [1184, 437] width 10 height 10
checkbox input "true"
click at [1089, 569] on input "22:30" at bounding box center [1103, 580] width 115 height 30
click at [1181, 612] on select "00 01 02 03 04 05 06 07 08 09 10 11 12 13 14 15 16 17 18 19 20 21 22 23 24 25 2…" at bounding box center [1189, 619] width 34 height 30
select select "0"
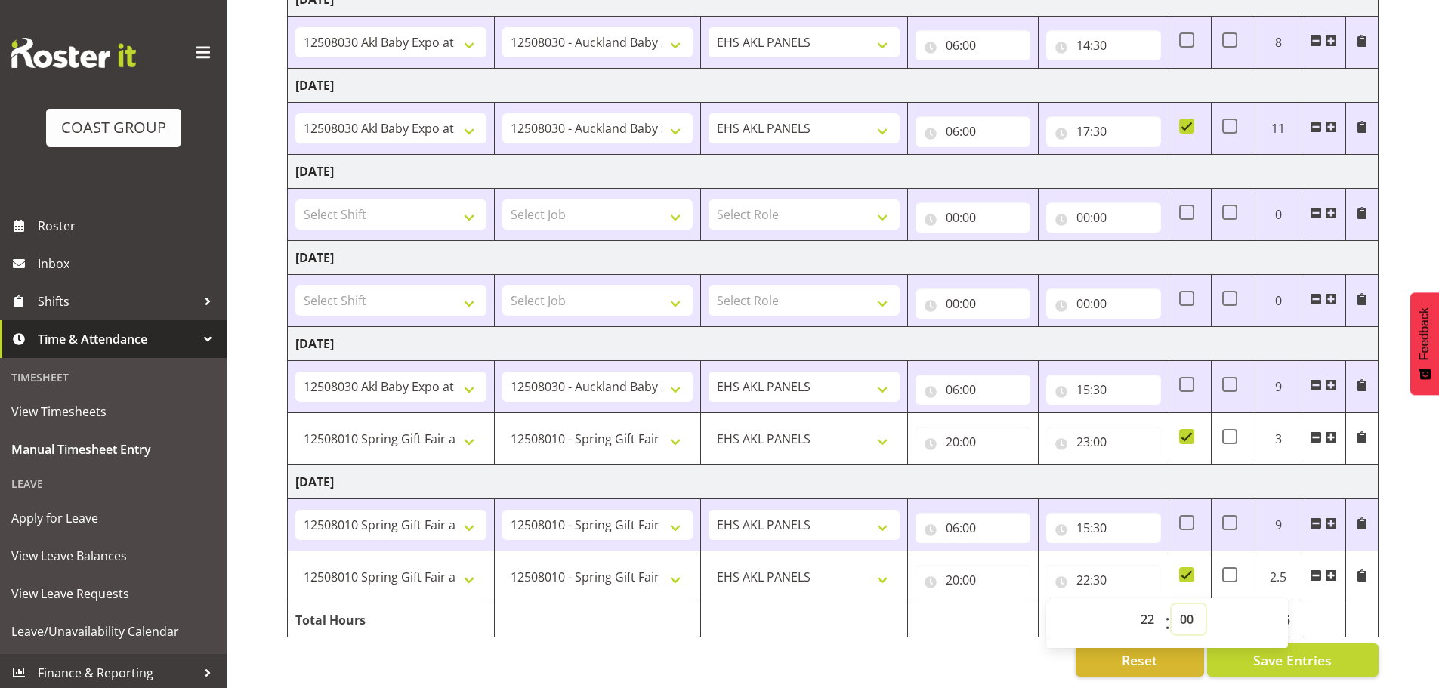
click at [1172, 604] on select "00 01 02 03 04 05 06 07 08 09 10 11 12 13 14 15 16 17 18 19 20 21 22 23 24 25 2…" at bounding box center [1189, 619] width 34 height 30
type input "22:00"
click at [1089, 572] on input "22:00" at bounding box center [1103, 580] width 115 height 30
click at [1088, 571] on input "22:00" at bounding box center [1103, 580] width 115 height 30
click at [1146, 613] on select "00 01 02 03 04 05 06 07 08 09 10 11 12 13 14 15 16 17 18 19 20 21 22 23" at bounding box center [1150, 619] width 34 height 30
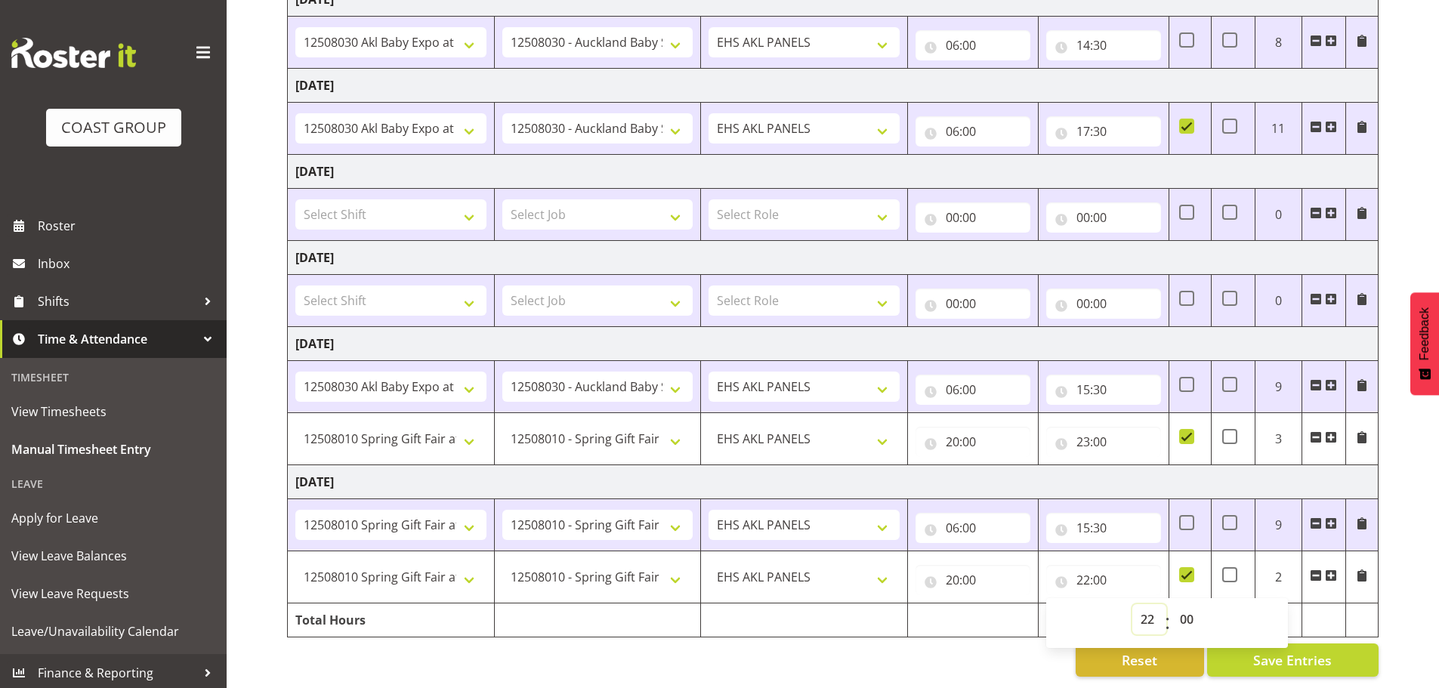
select select "23"
click at [1133, 604] on select "00 01 02 03 04 05 06 07 08 09 10 11 12 13 14 15 16 17 18 19 20 21 22 23" at bounding box center [1150, 619] width 34 height 30
type input "23:00"
click at [994, 632] on div "August 13th - August 19th 2025 MEA - Meal Allowance AWA - Away Allowence Shift …" at bounding box center [863, 209] width 1152 height 960
click at [1318, 651] on span "Save Entries" at bounding box center [1292, 660] width 79 height 20
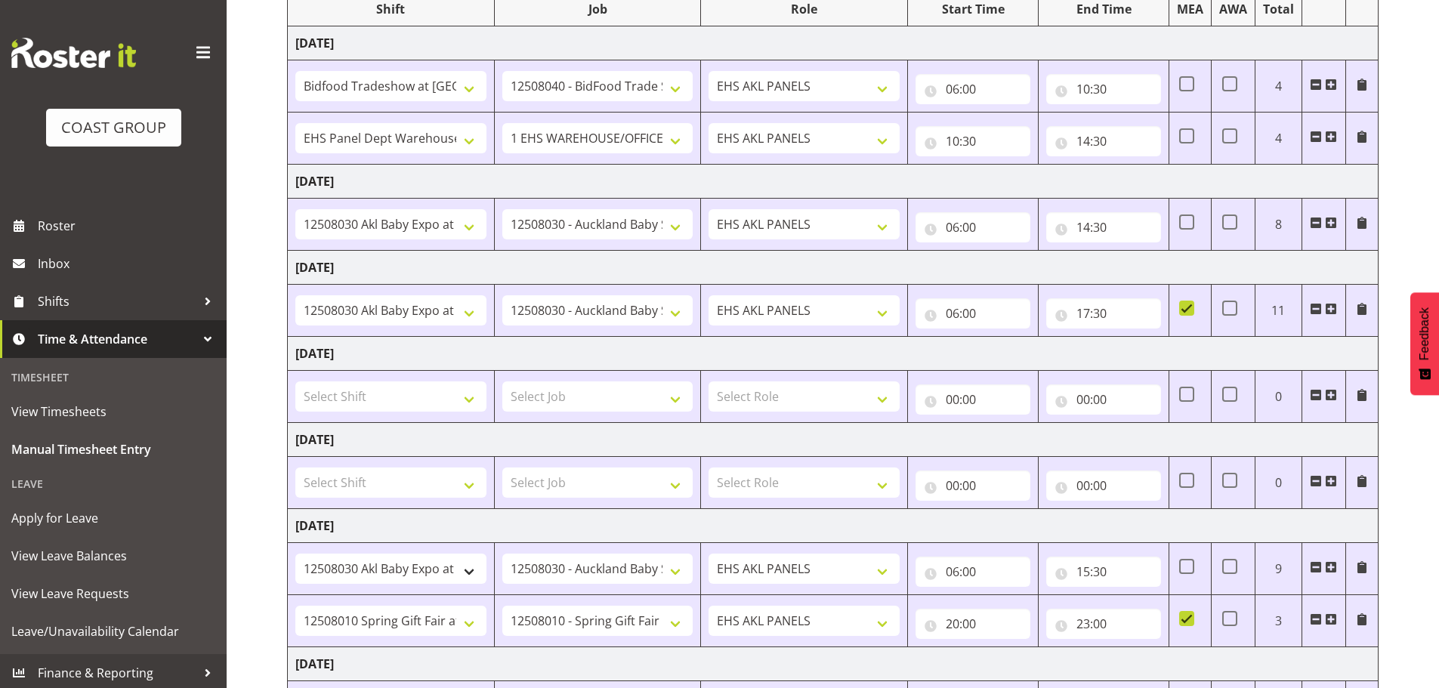
scroll to position [179, 0]
